Goal: Task Accomplishment & Management: Manage account settings

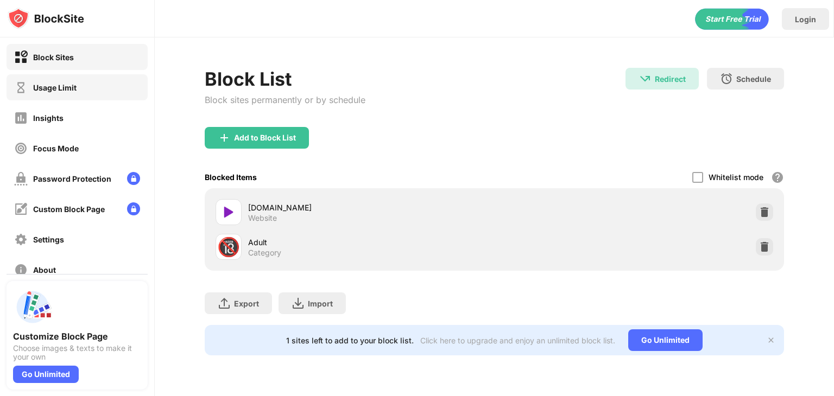
click at [77, 78] on div "Usage Limit" at bounding box center [77, 87] width 141 height 26
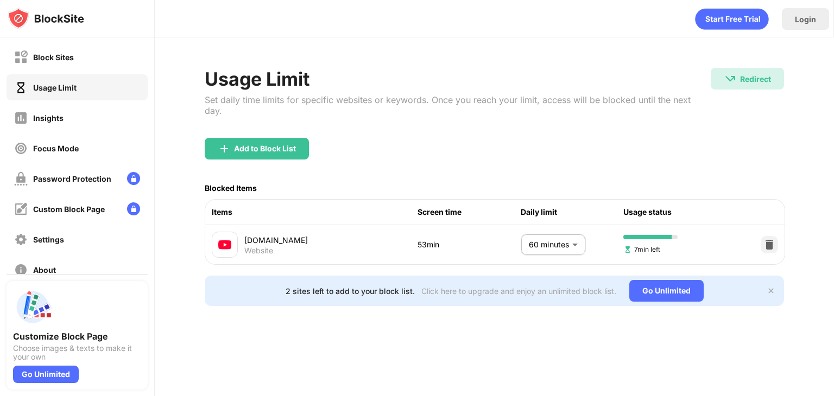
click at [549, 231] on body "Block Sites Usage Limit Insights Focus Mode Password Protection Custom Block Pa…" at bounding box center [417, 198] width 834 height 396
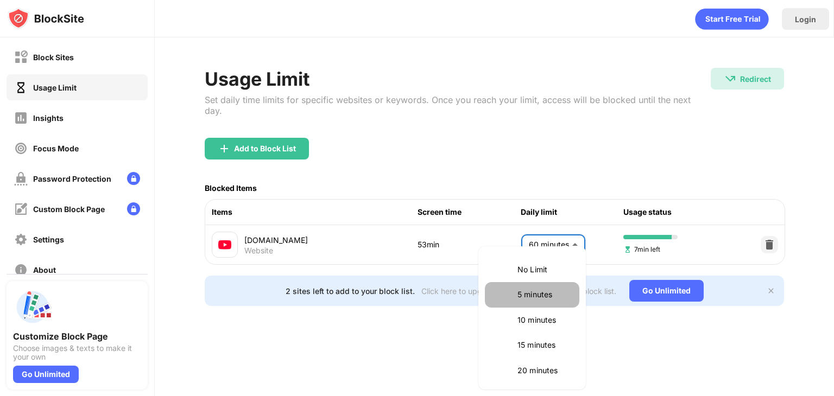
click at [534, 287] on li "5 minutes" at bounding box center [532, 294] width 94 height 25
type input "*"
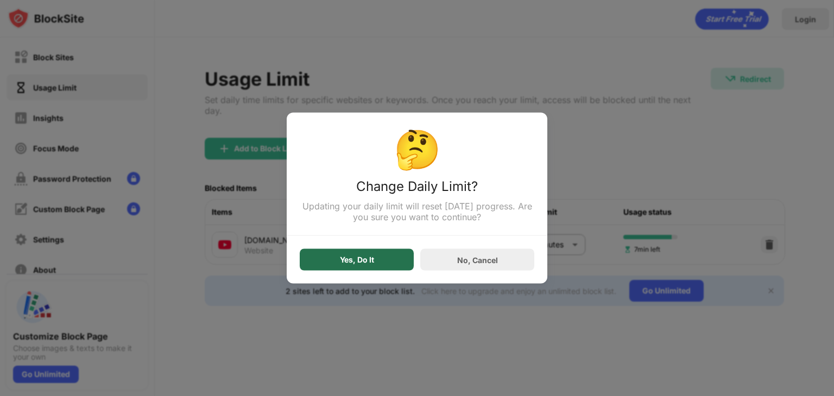
click at [372, 269] on div "Yes, Do It" at bounding box center [357, 260] width 114 height 22
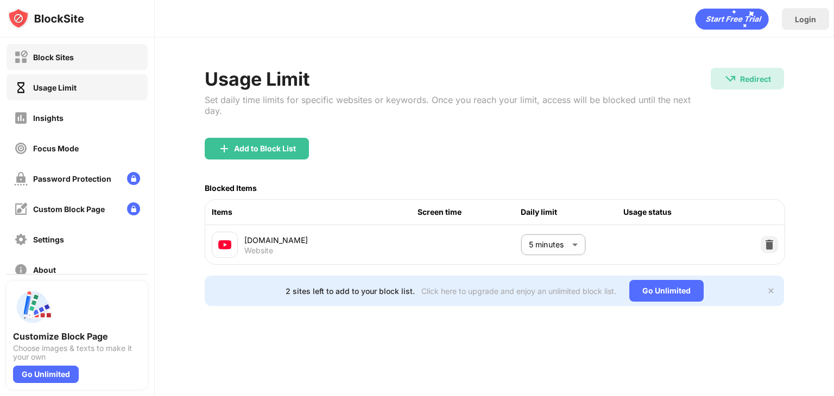
click at [85, 61] on div "Block Sites" at bounding box center [77, 57] width 141 height 26
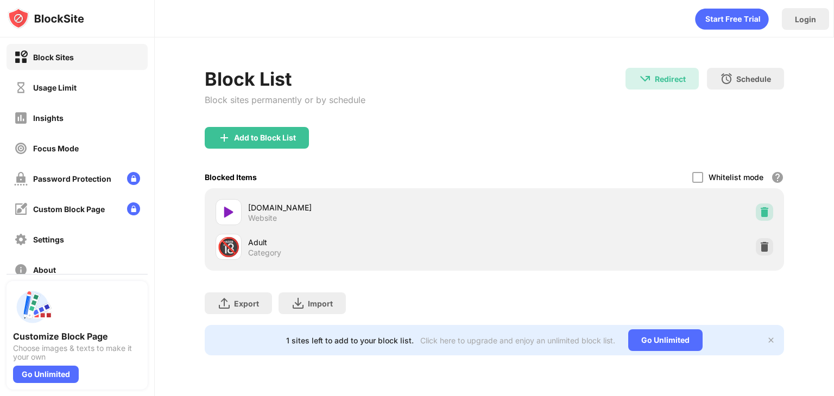
click at [758, 208] on div at bounding box center [763, 211] width 17 height 17
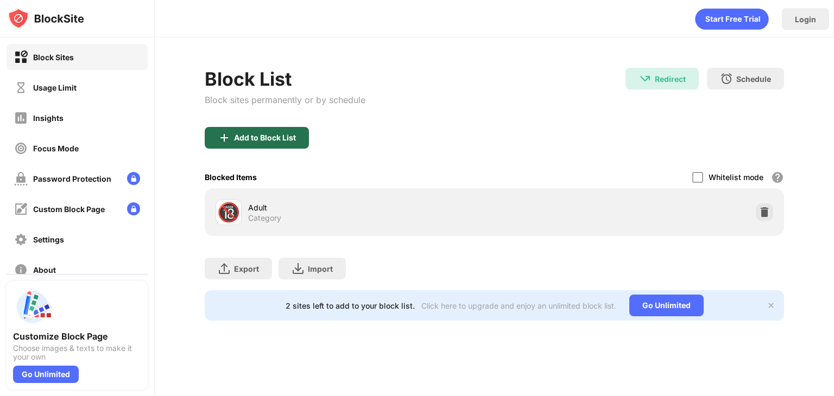
click at [273, 133] on div "Add to Block List" at bounding box center [265, 137] width 62 height 9
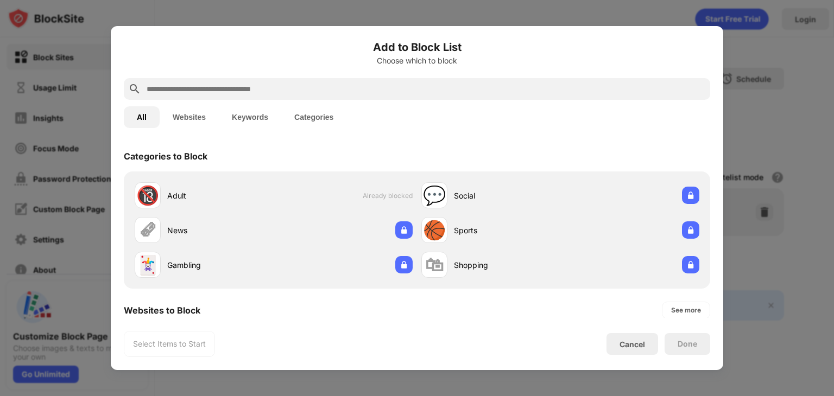
click at [245, 82] on input "text" at bounding box center [425, 88] width 560 height 13
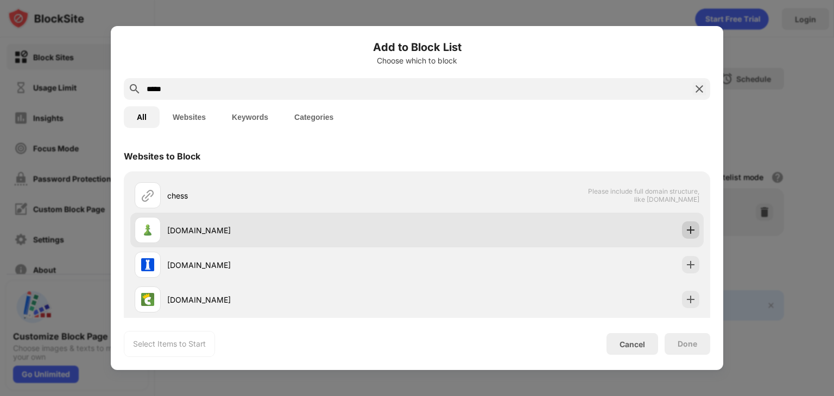
type input "*****"
click at [685, 226] on img at bounding box center [690, 230] width 11 height 11
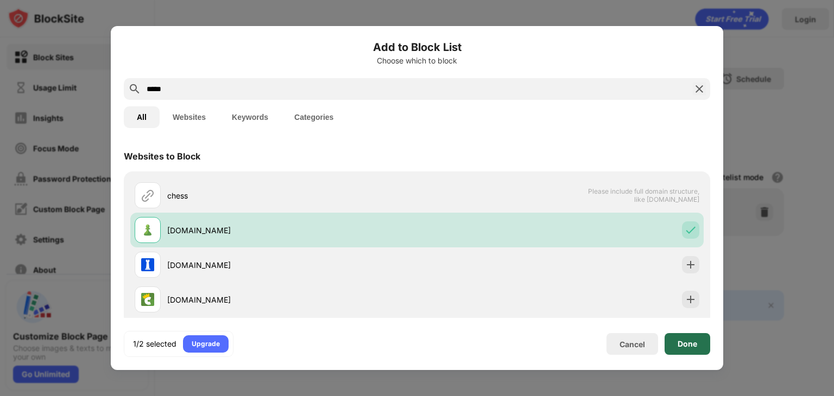
click at [686, 341] on div "Done" at bounding box center [687, 344] width 20 height 9
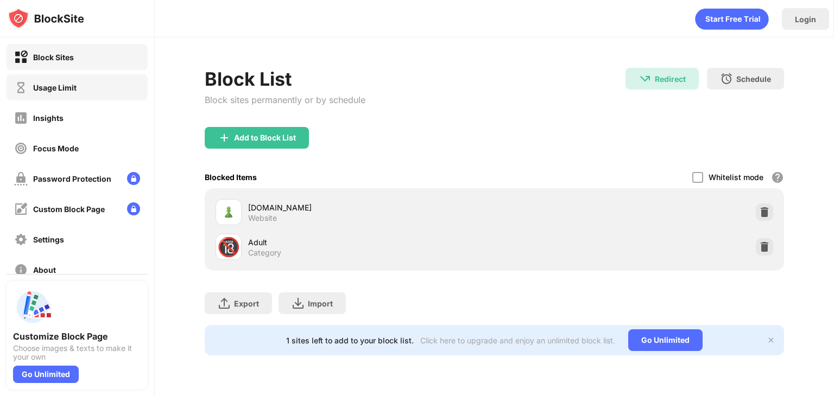
click at [84, 94] on div "Usage Limit" at bounding box center [77, 87] width 141 height 26
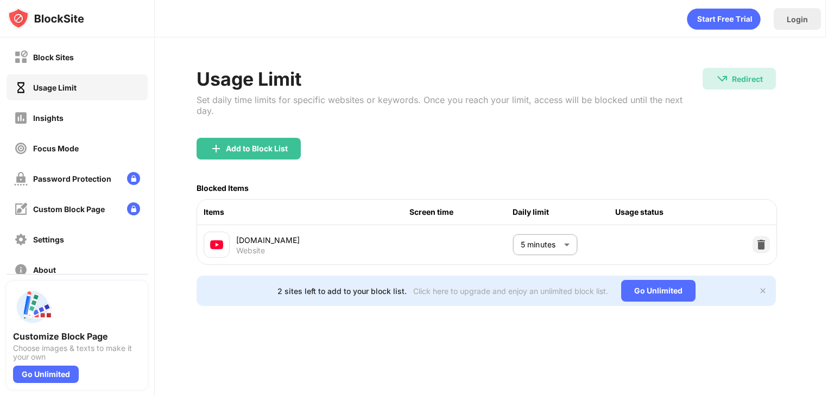
scroll to position [0, 11]
